Goal: Task Accomplishment & Management: Manage account settings

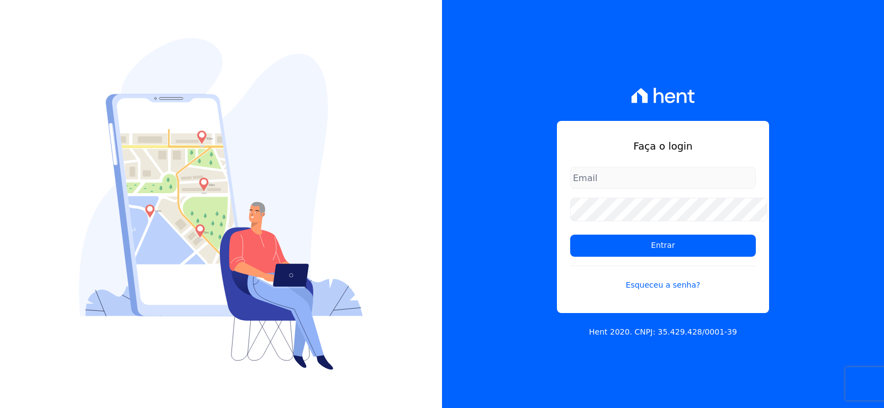
type input "[EMAIL_ADDRESS][DOMAIN_NAME]"
click at [743, 179] on input "[EMAIL_ADDRESS][DOMAIN_NAME]" at bounding box center [663, 178] width 186 height 22
click at [576, 303] on form "[EMAIL_ADDRESS][DOMAIN_NAME] Entrar Esqueceu a senha?" at bounding box center [663, 236] width 186 height 138
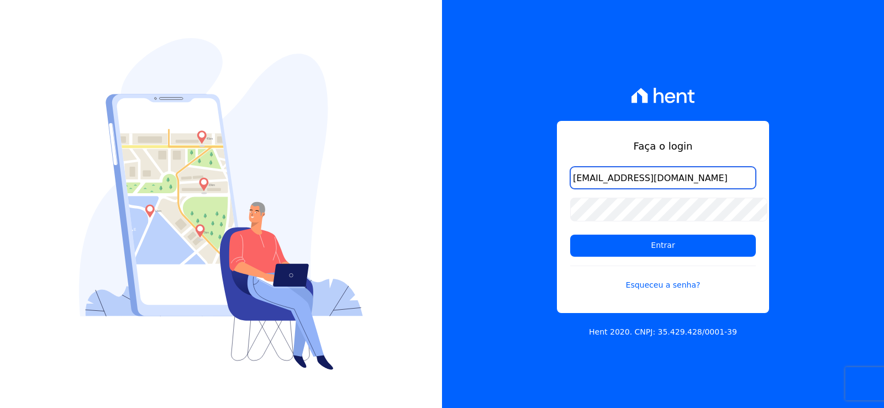
click at [603, 179] on input "[EMAIL_ADDRESS][DOMAIN_NAME]" at bounding box center [663, 178] width 186 height 22
drag, startPoint x: 565, startPoint y: 177, endPoint x: 781, endPoint y: 186, distance: 216.2
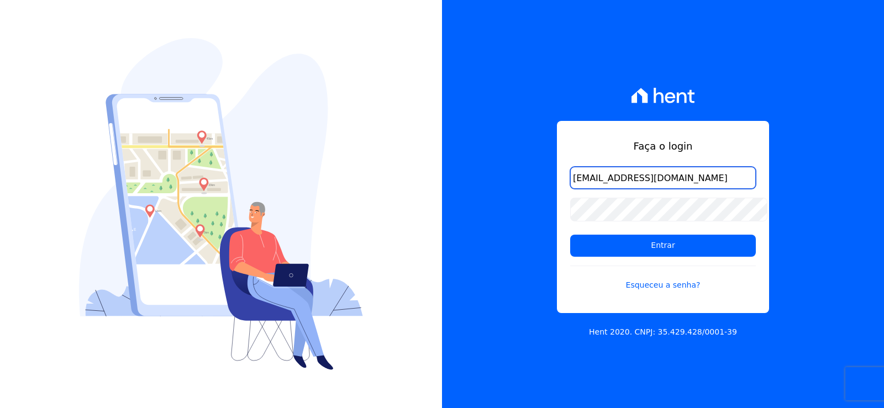
click at [781, 186] on div "Faça o login [EMAIL_ADDRESS][DOMAIN_NAME] Entrar Esqueceu a senha? Hent 2020. C…" at bounding box center [663, 204] width 442 height 408
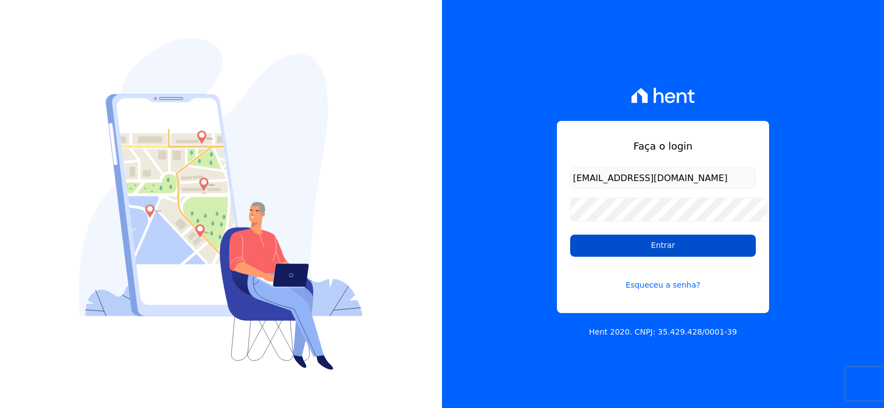
scroll to position [0, 0]
click at [657, 249] on input "Entrar" at bounding box center [663, 246] width 186 height 22
